Goal: Task Accomplishment & Management: Manage account settings

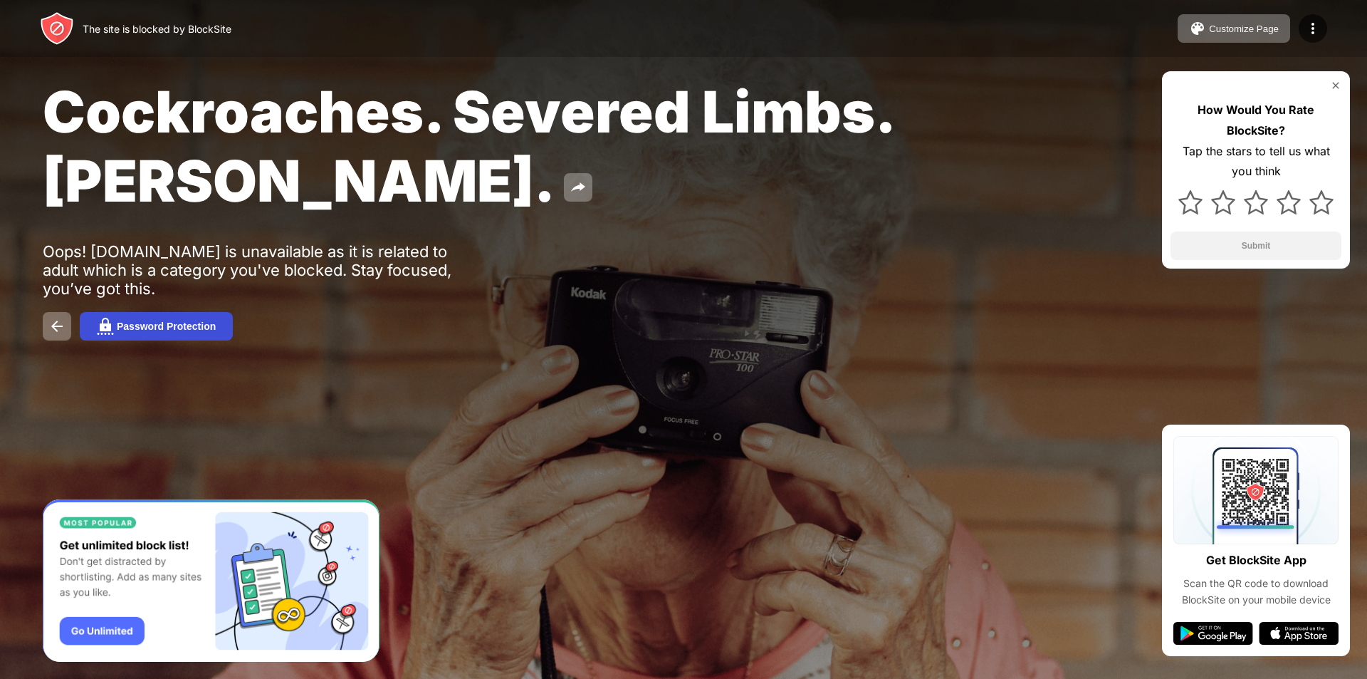
click at [189, 335] on button "Password Protection" at bounding box center [156, 326] width 153 height 28
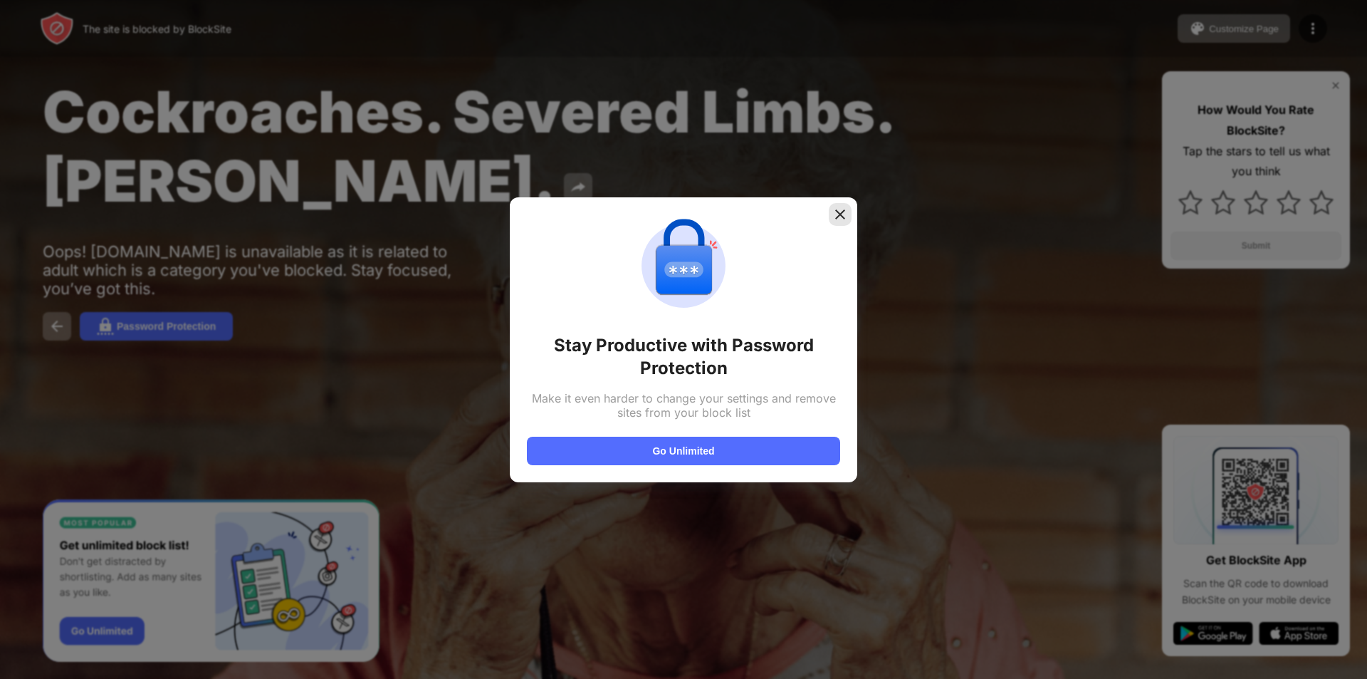
click at [835, 219] on img at bounding box center [840, 214] width 14 height 14
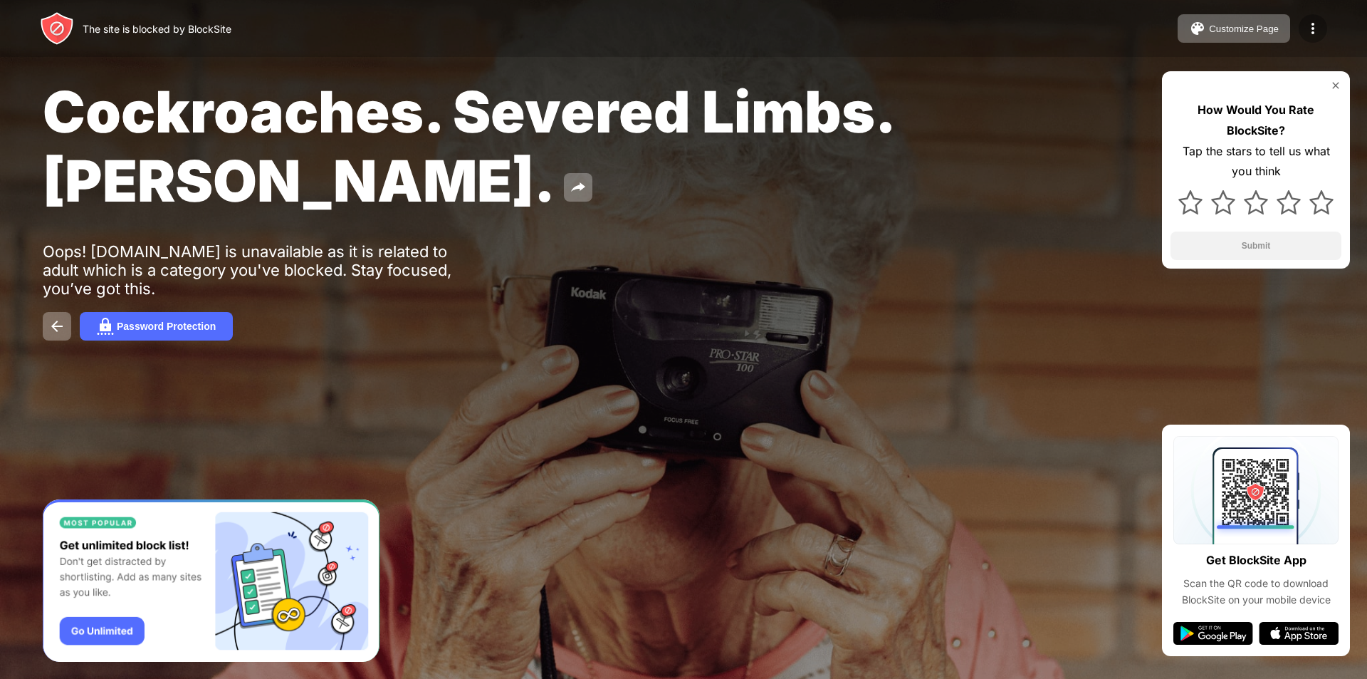
click at [1307, 20] on img at bounding box center [1313, 28] width 17 height 17
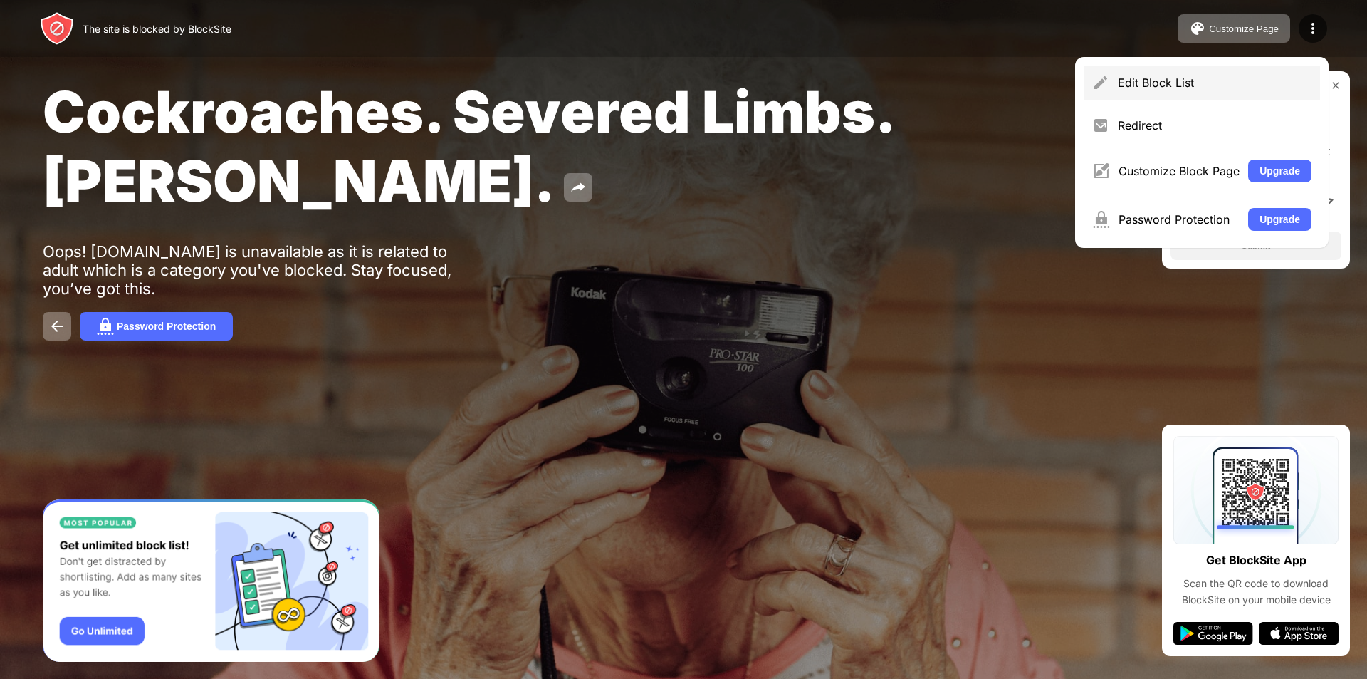
click at [1243, 95] on div "Edit Block List" at bounding box center [1202, 83] width 236 height 34
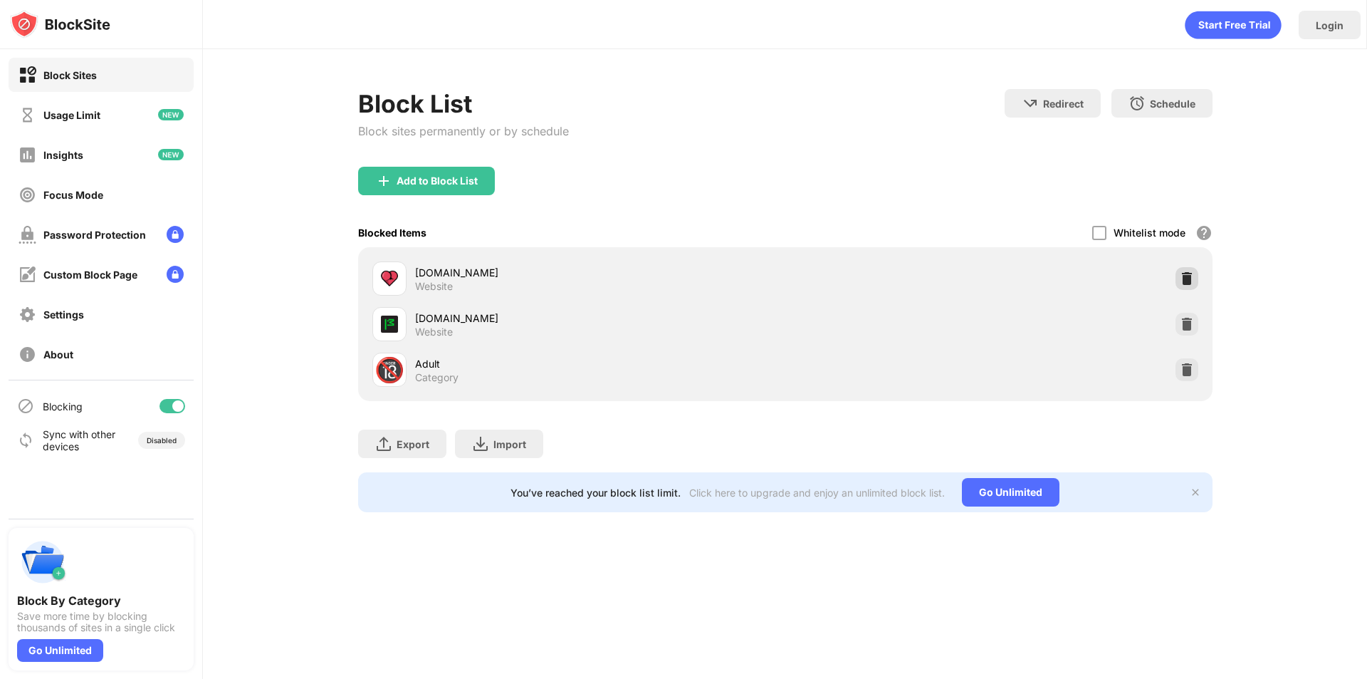
click at [1185, 279] on img at bounding box center [1187, 278] width 14 height 14
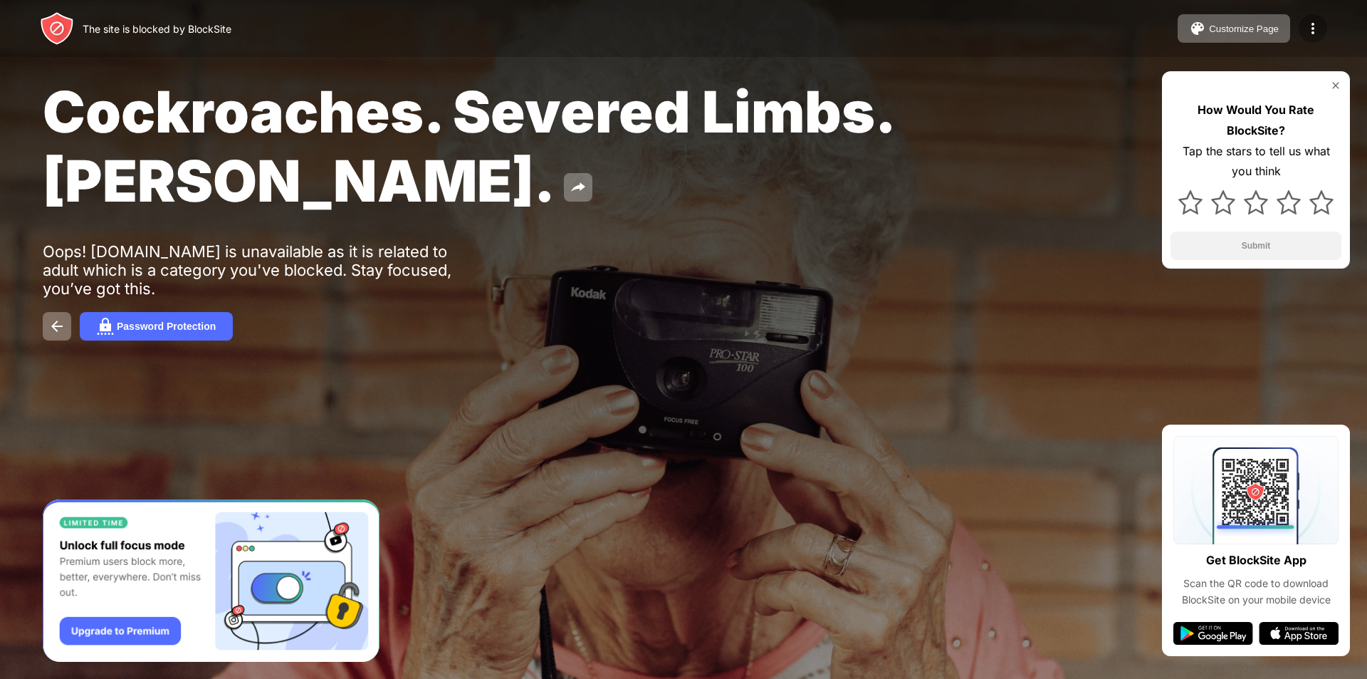
click at [1315, 28] on img at bounding box center [1313, 28] width 17 height 17
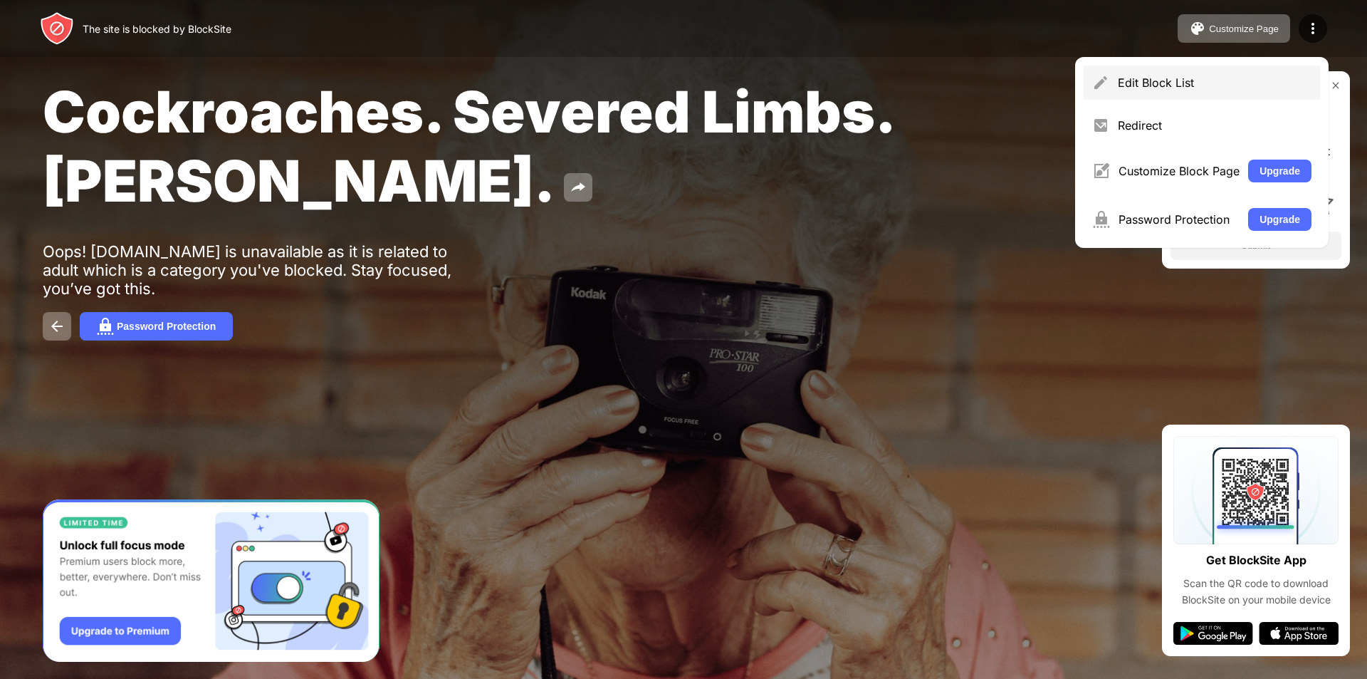
click at [1235, 86] on div "Edit Block List" at bounding box center [1215, 82] width 194 height 14
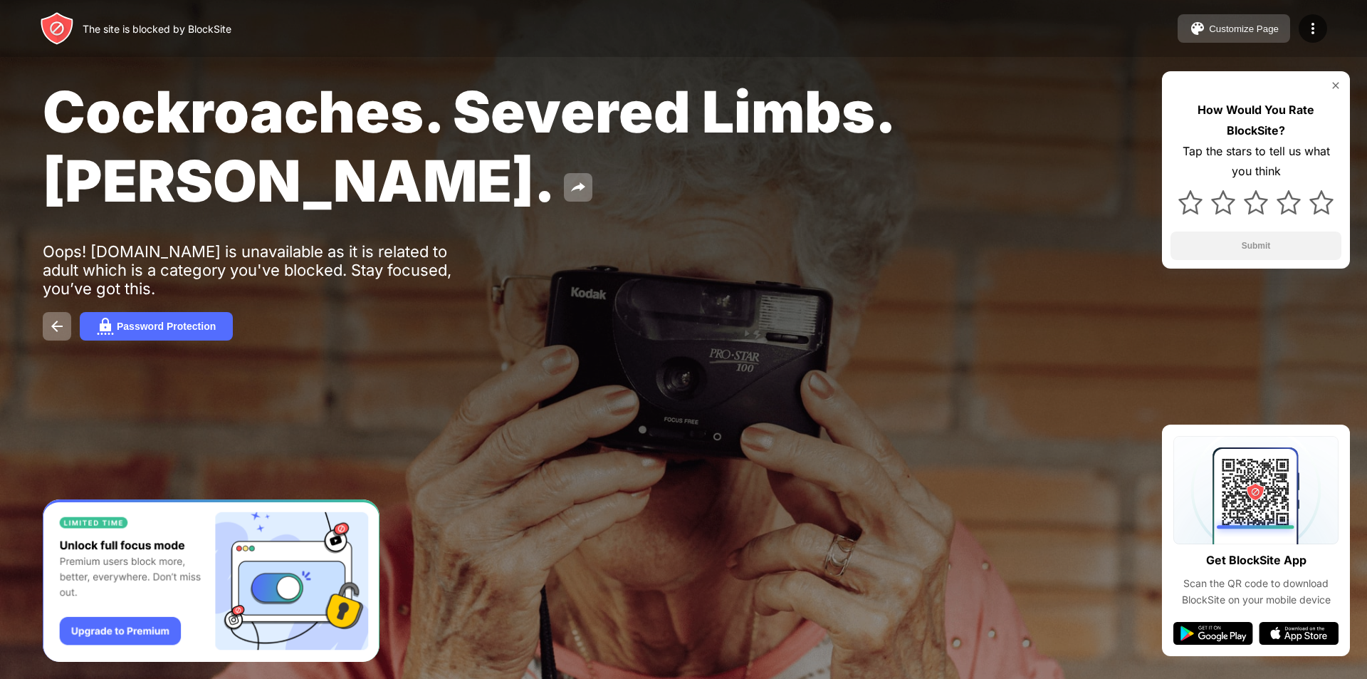
click at [1267, 33] on div "Customize Page" at bounding box center [1244, 29] width 70 height 11
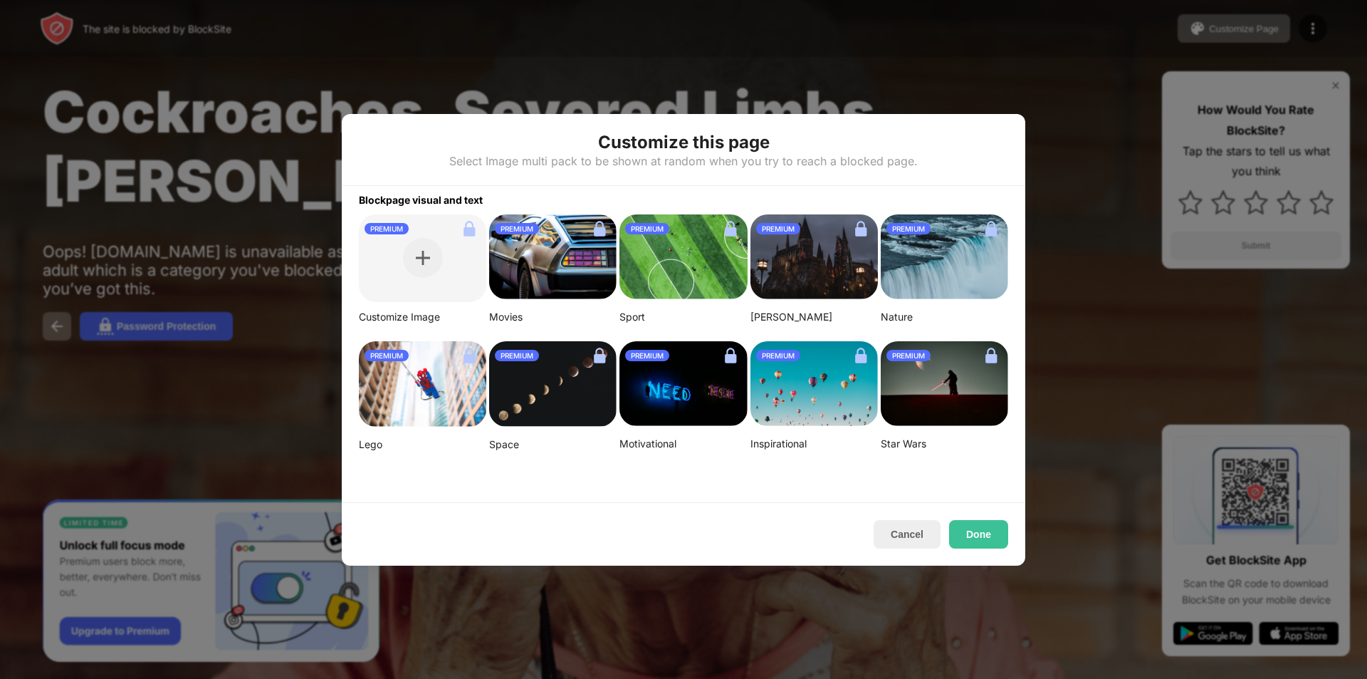
click at [1111, 151] on div at bounding box center [683, 339] width 1367 height 679
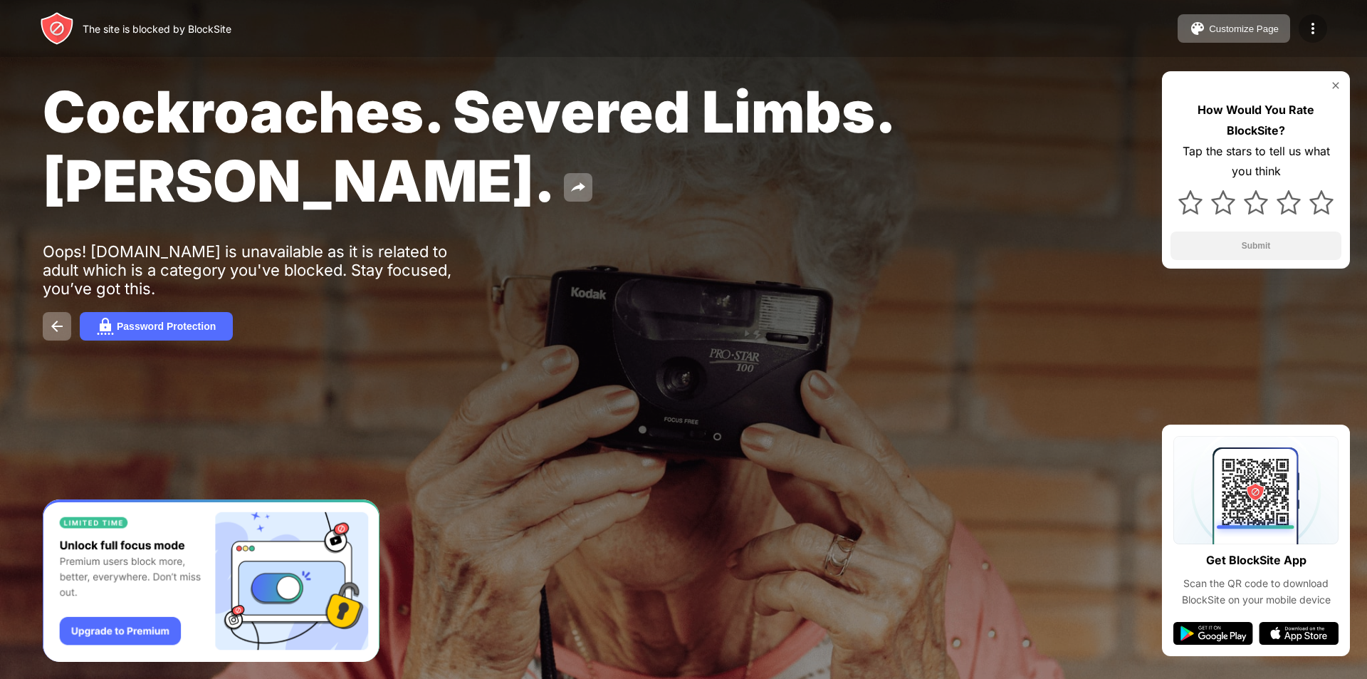
click at [1319, 31] on img at bounding box center [1313, 28] width 17 height 17
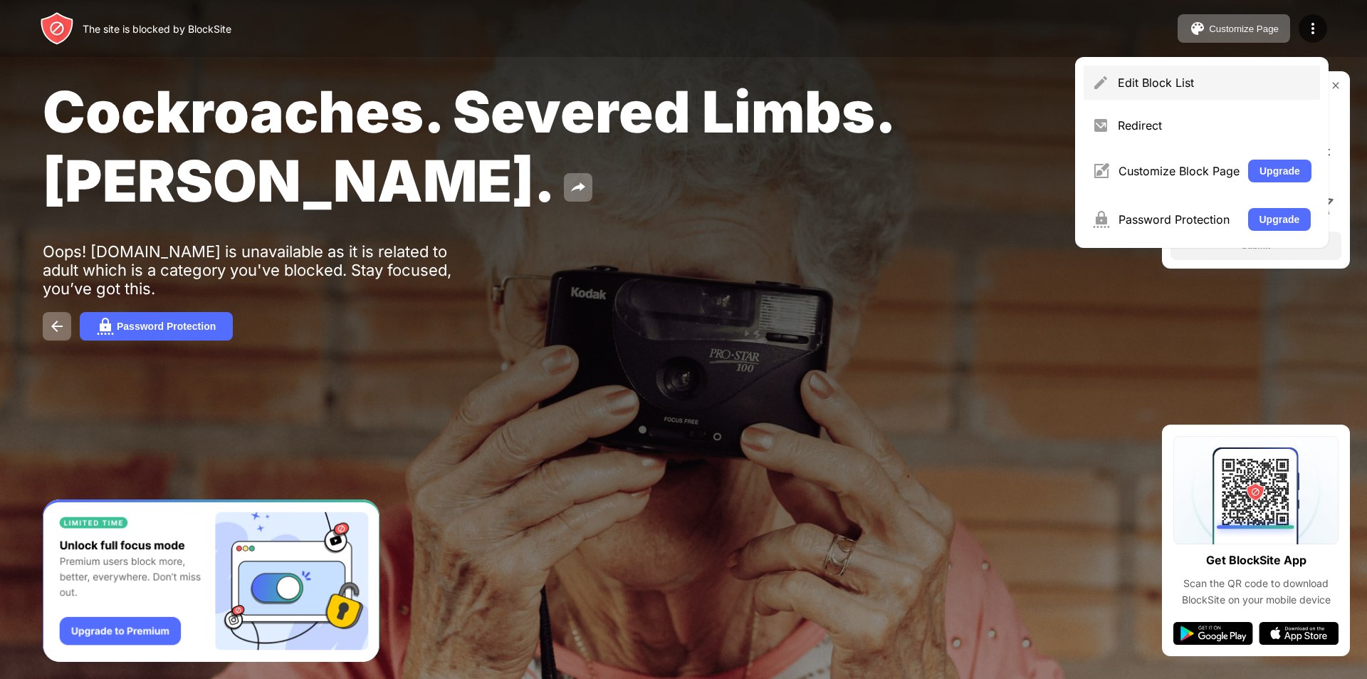
click at [1207, 82] on div "Edit Block List" at bounding box center [1215, 82] width 194 height 14
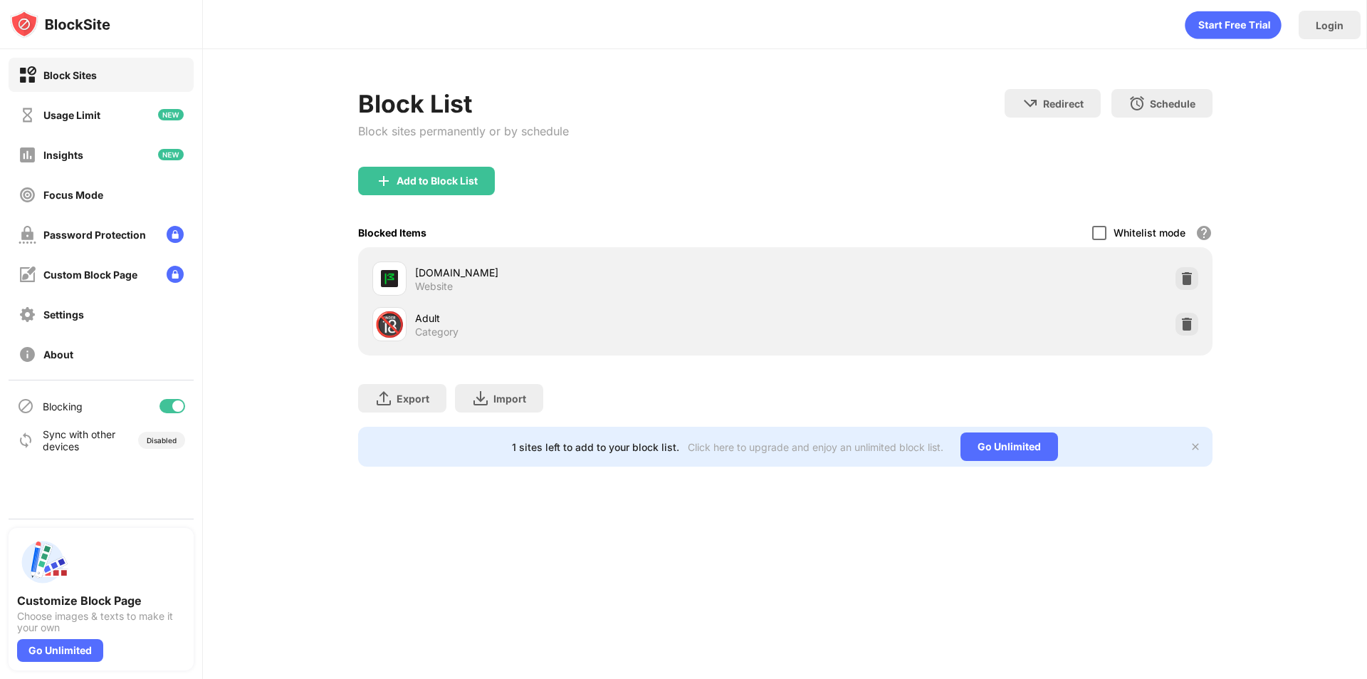
click at [1106, 234] on div at bounding box center [1099, 233] width 14 height 14
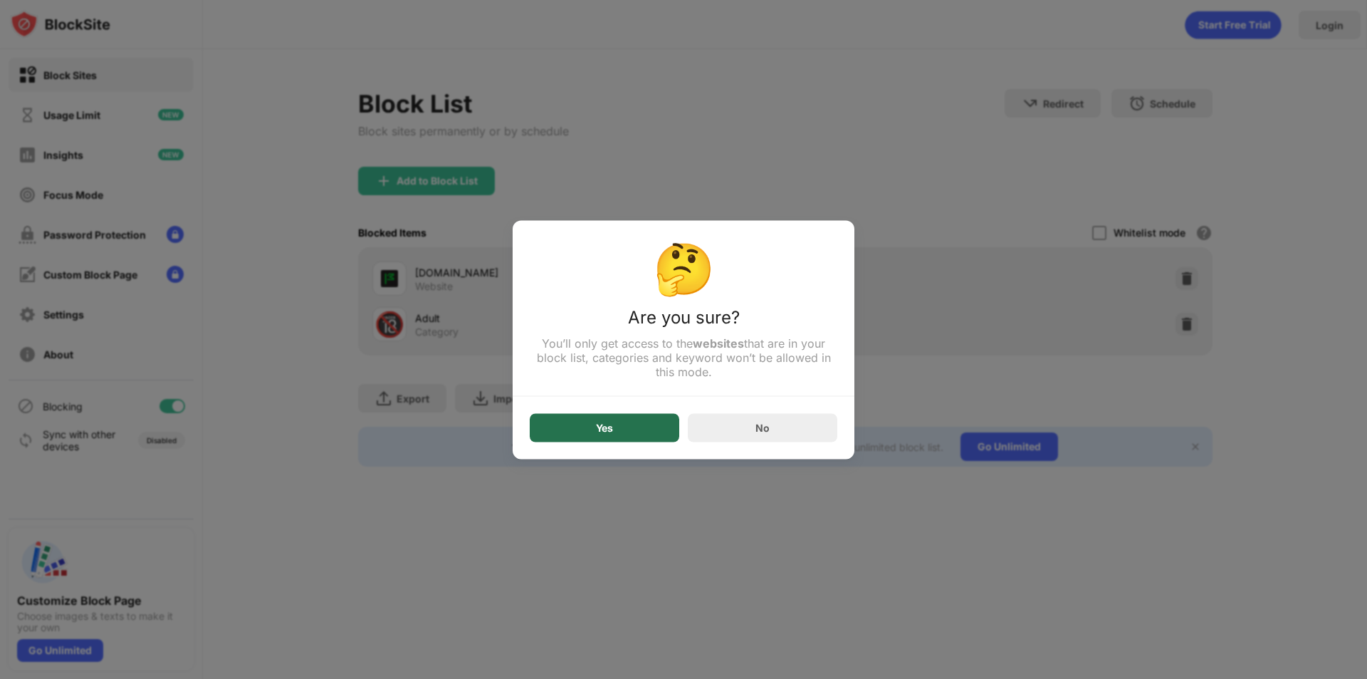
click at [654, 419] on div "Yes" at bounding box center [605, 427] width 150 height 28
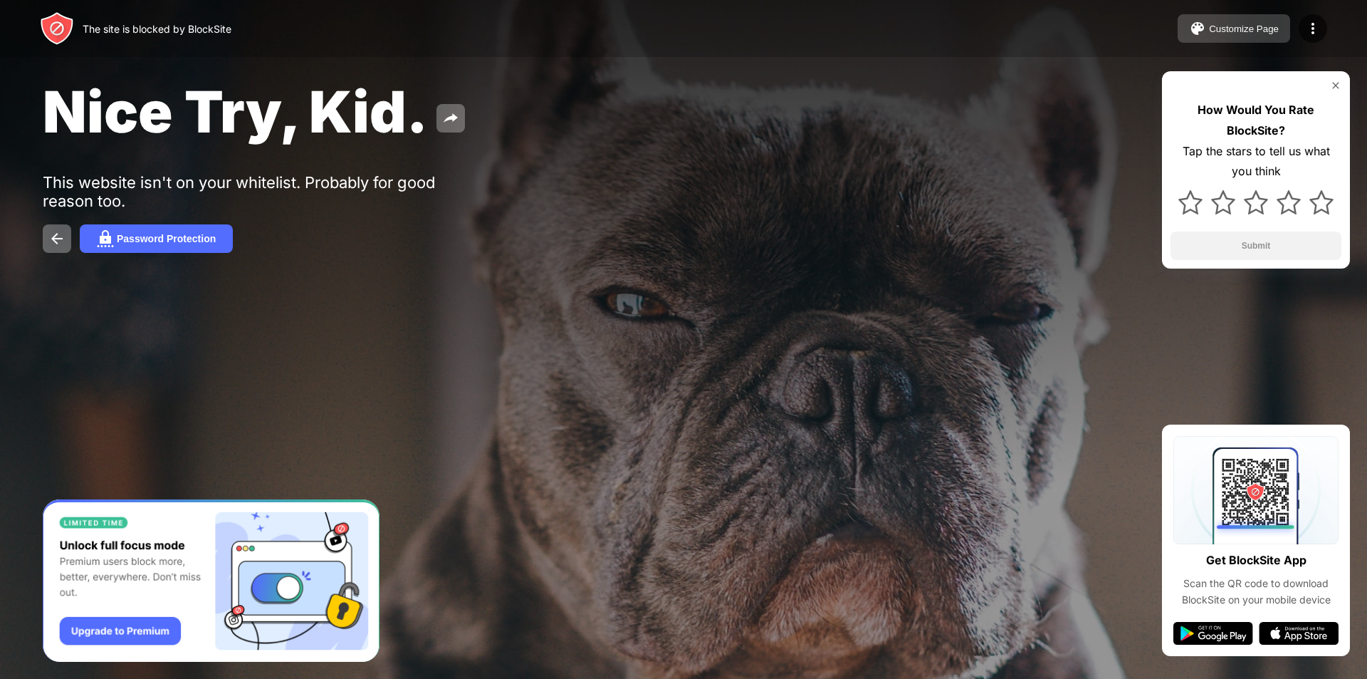
click at [1271, 35] on button "Customize Page" at bounding box center [1234, 28] width 113 height 28
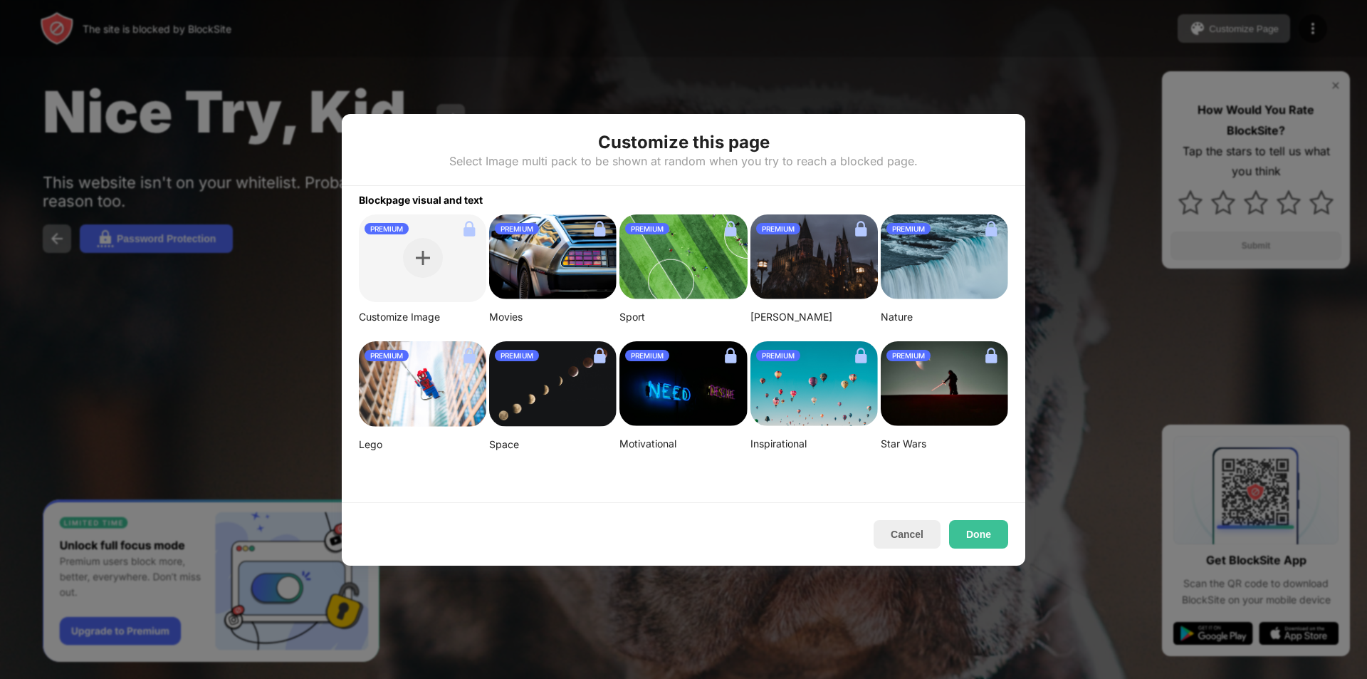
click at [985, 182] on div "Customize this page Select Image multi pack to be shown at random when you try …" at bounding box center [684, 150] width 684 height 72
click at [1012, 149] on div "Customize this page Select Image multi pack to be shown at random when you try …" at bounding box center [684, 150] width 684 height 72
click at [984, 526] on button "Done" at bounding box center [978, 534] width 59 height 28
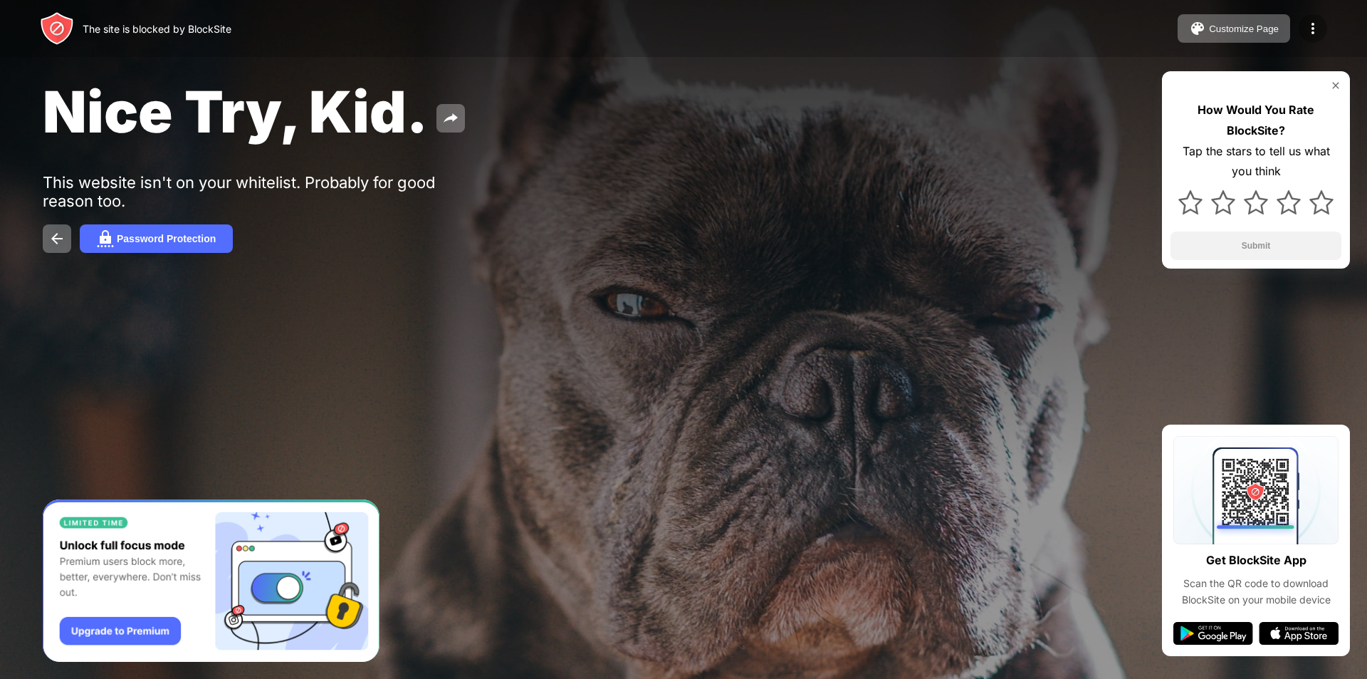
click at [1309, 15] on div at bounding box center [1313, 28] width 28 height 28
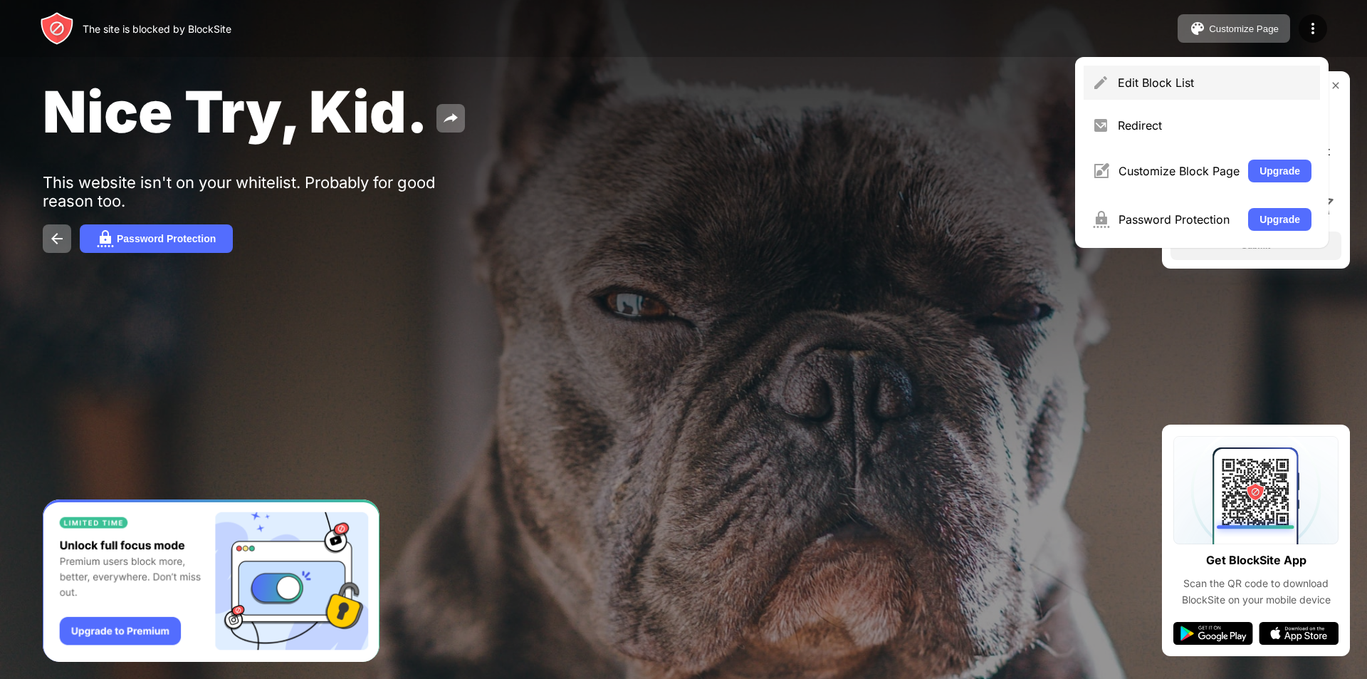
click at [1212, 88] on div "Edit Block List" at bounding box center [1215, 82] width 194 height 14
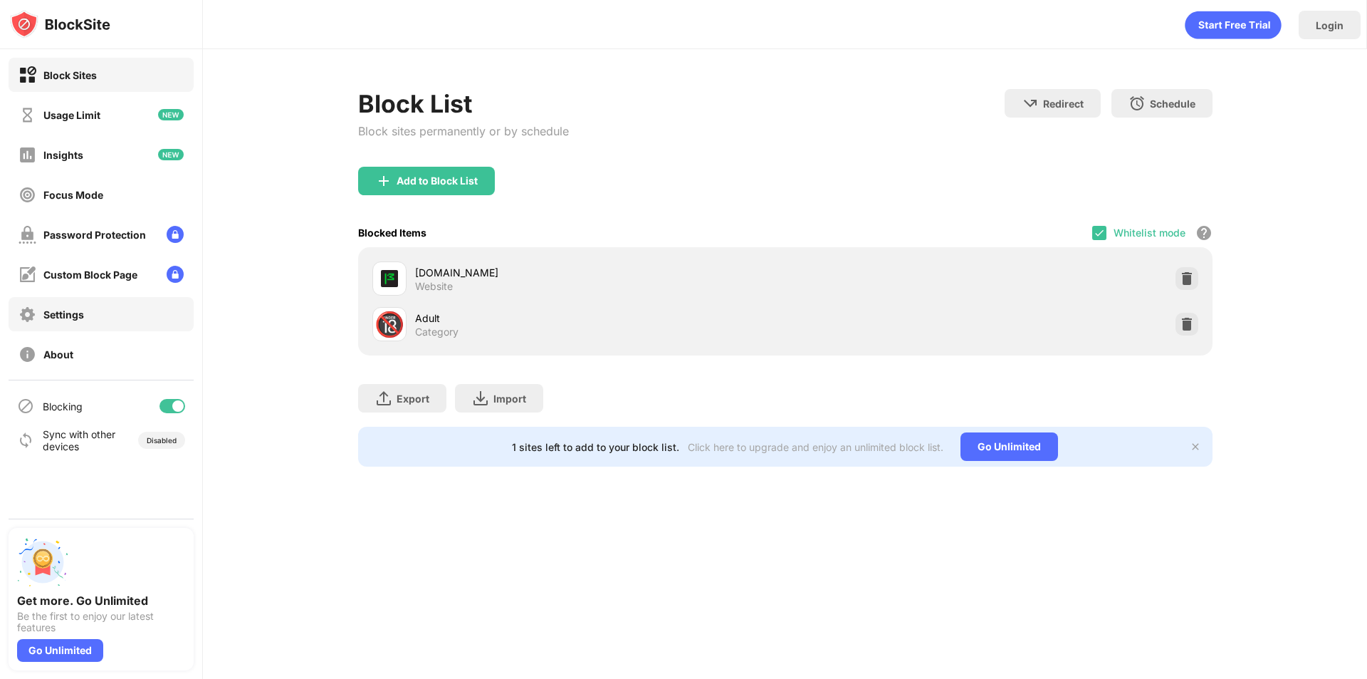
click at [108, 319] on div "Settings" at bounding box center [101, 314] width 185 height 34
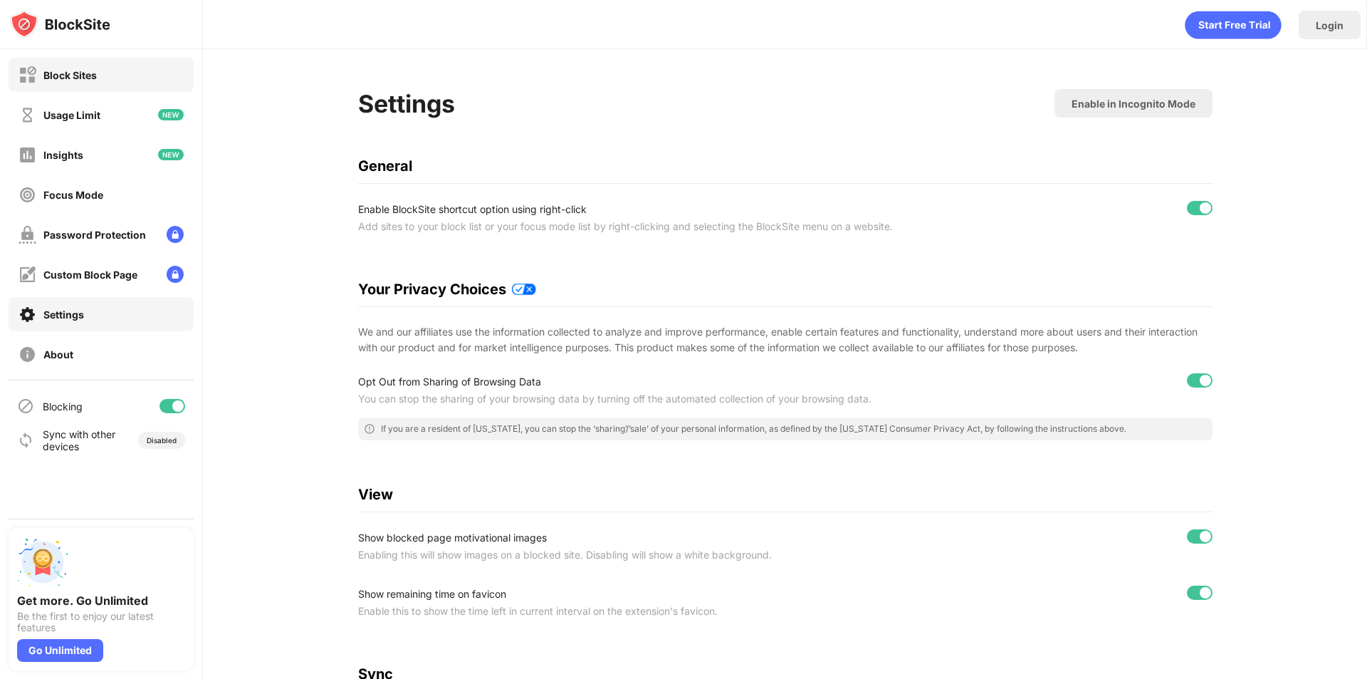
click at [90, 85] on div "Block Sites" at bounding box center [101, 75] width 185 height 34
